Goal: Information Seeking & Learning: Learn about a topic

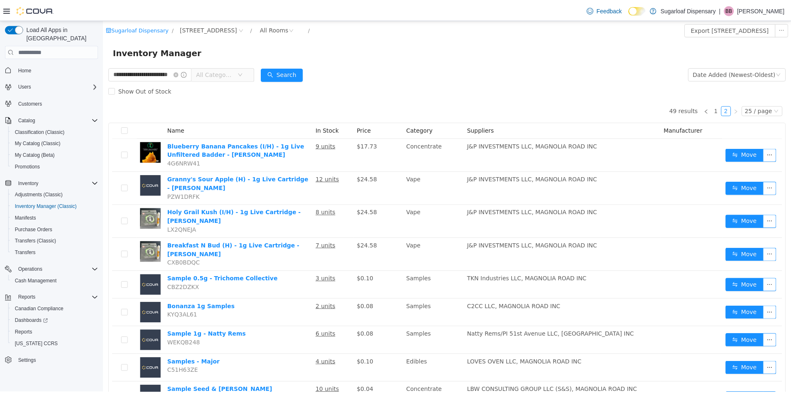
scroll to position [208, 0]
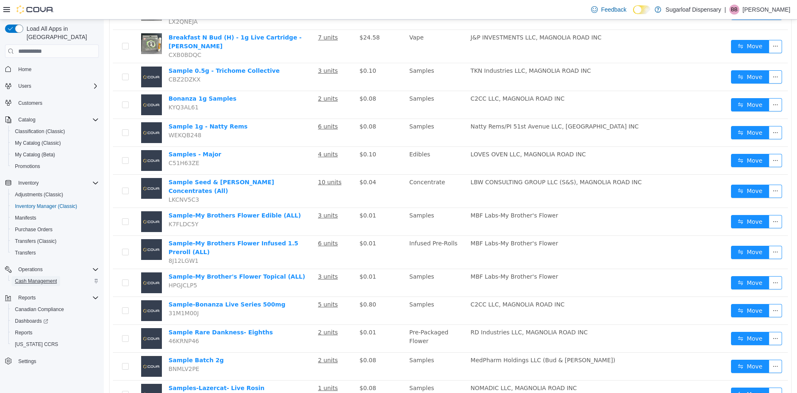
click at [29, 277] on span "Cash Management" at bounding box center [36, 280] width 42 height 7
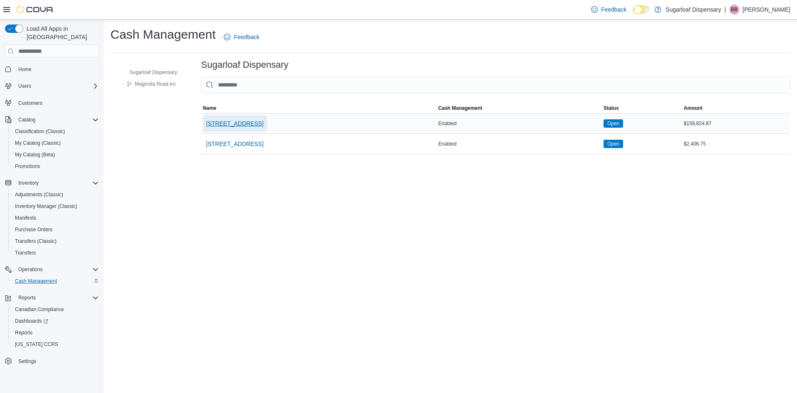
click at [241, 127] on span "[STREET_ADDRESS]" at bounding box center [234, 123] width 57 height 8
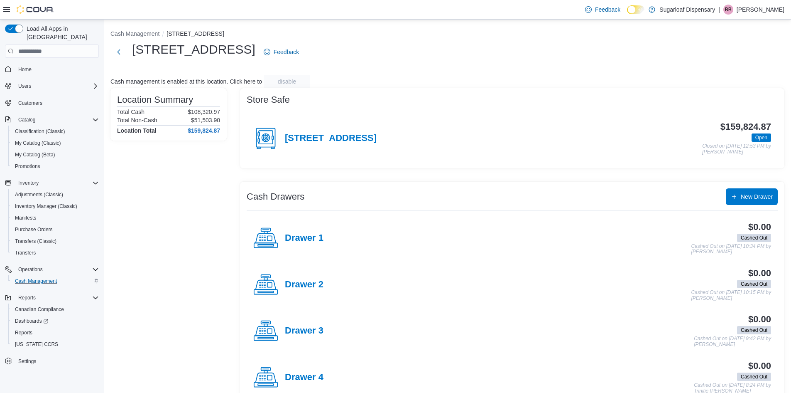
scroll to position [21, 0]
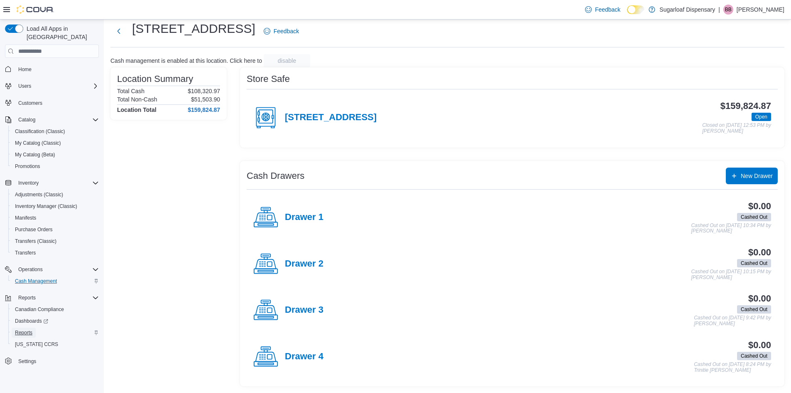
click at [21, 329] on span "Reports" at bounding box center [23, 332] width 17 height 7
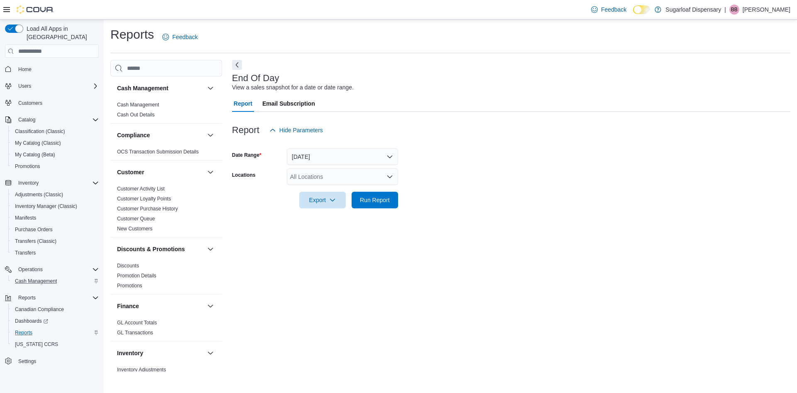
click at [378, 174] on div "All Locations" at bounding box center [342, 176] width 111 height 17
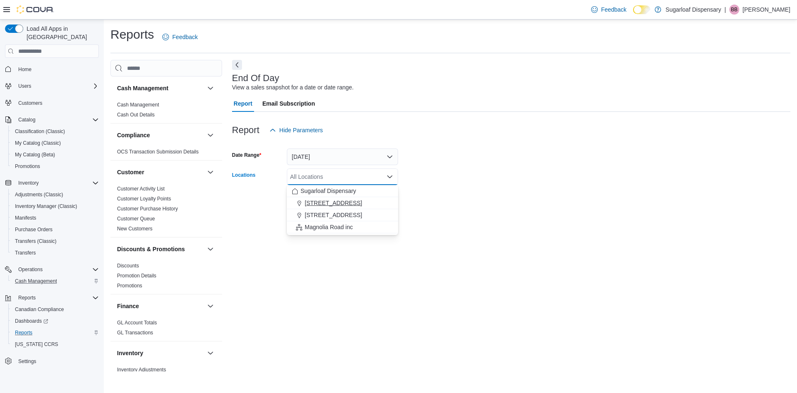
click at [344, 203] on span "[STREET_ADDRESS]" at bounding box center [333, 203] width 57 height 8
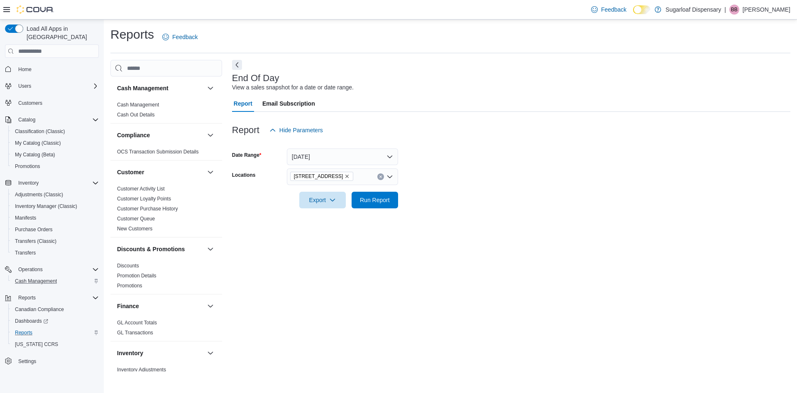
click at [599, 226] on div "End Of Day View a sales snapshot for a date or date range. Report Email Subscri…" at bounding box center [511, 215] width 559 height 311
click at [381, 205] on span "Run Report" at bounding box center [375, 199] width 37 height 17
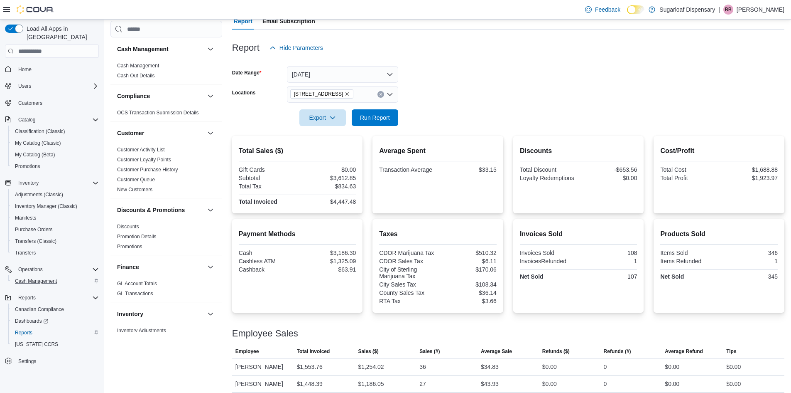
scroll to position [83, 0]
click at [558, 47] on div "Report Hide Parameters" at bounding box center [508, 47] width 552 height 17
